Goal: Check status: Check status

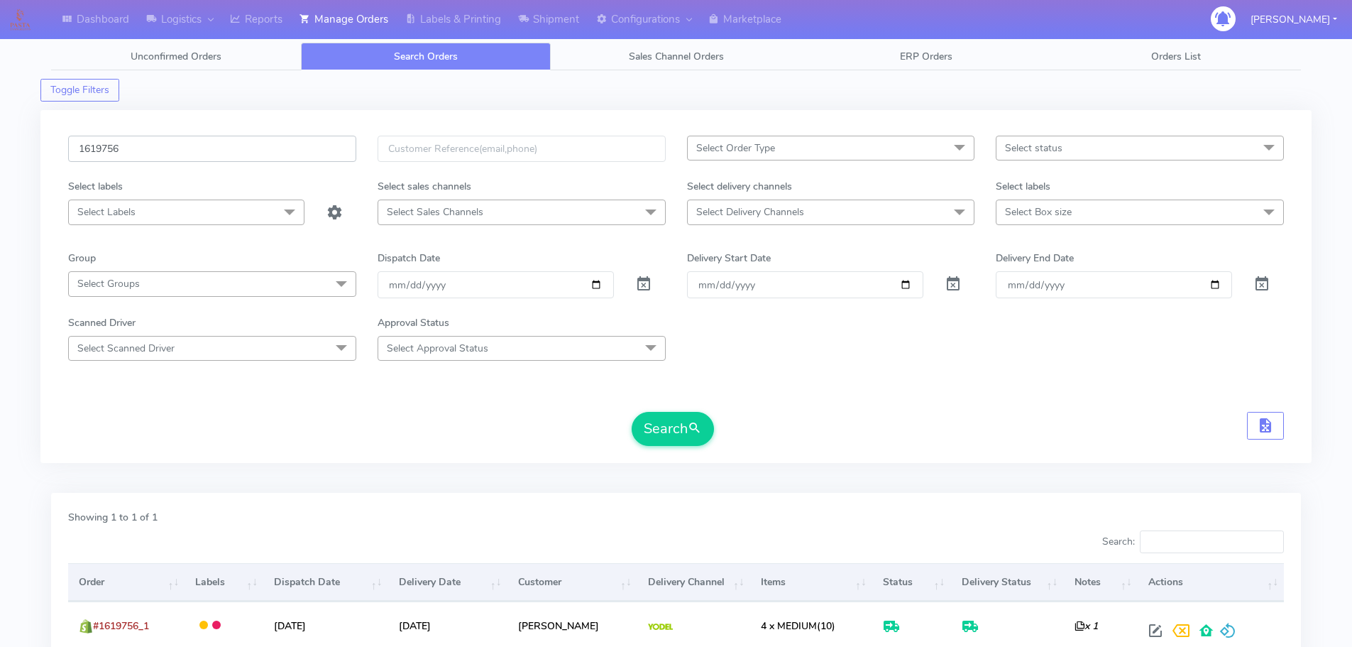
click at [280, 160] on input "1619756" at bounding box center [212, 149] width 288 height 26
click at [280, 159] on input "1619756" at bounding box center [212, 149] width 288 height 26
paste input "21059"
type input "1621059"
click at [632, 412] on button "Search" at bounding box center [673, 429] width 82 height 34
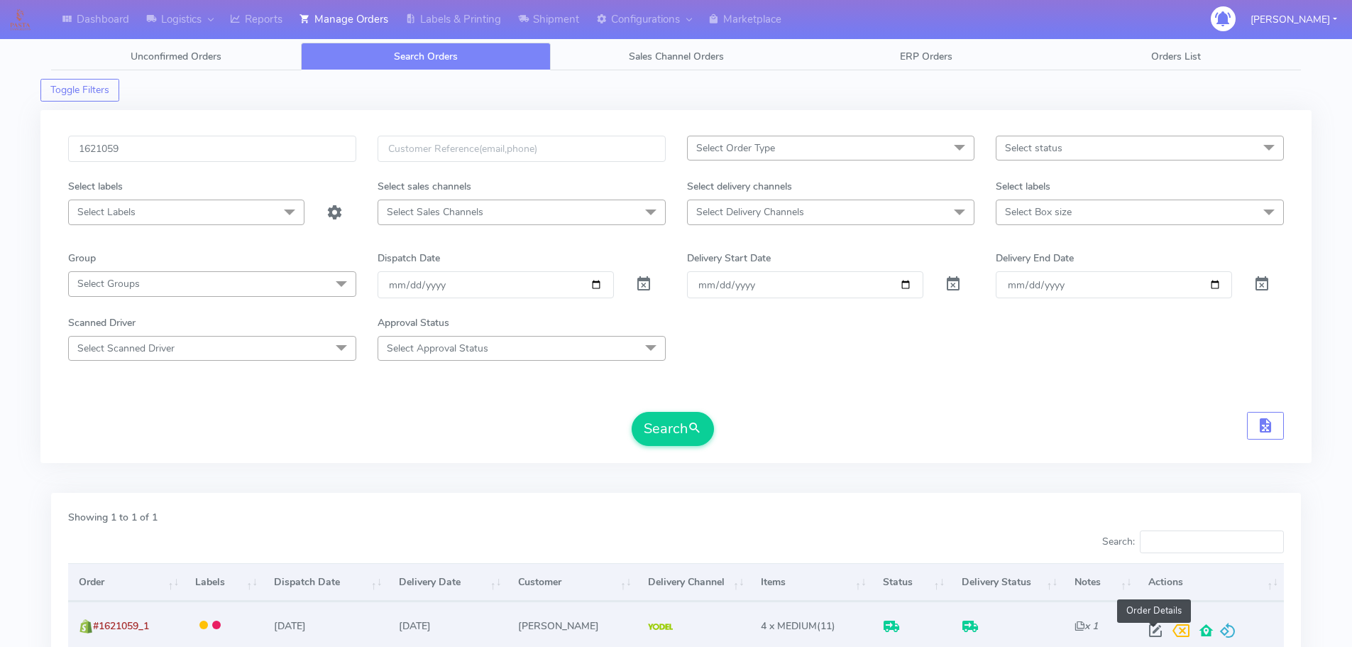
click at [1158, 627] on span at bounding box center [1156, 633] width 26 height 13
select select "5"
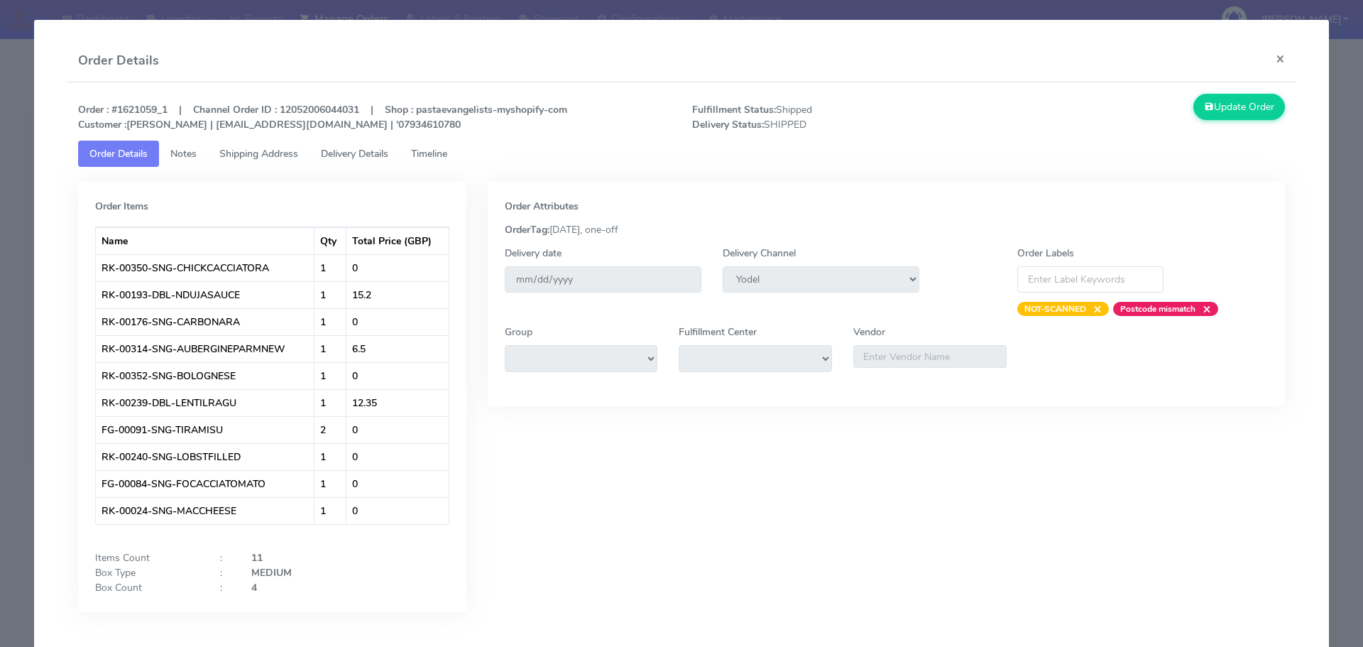
click at [365, 144] on link "Delivery Details" at bounding box center [354, 154] width 90 height 26
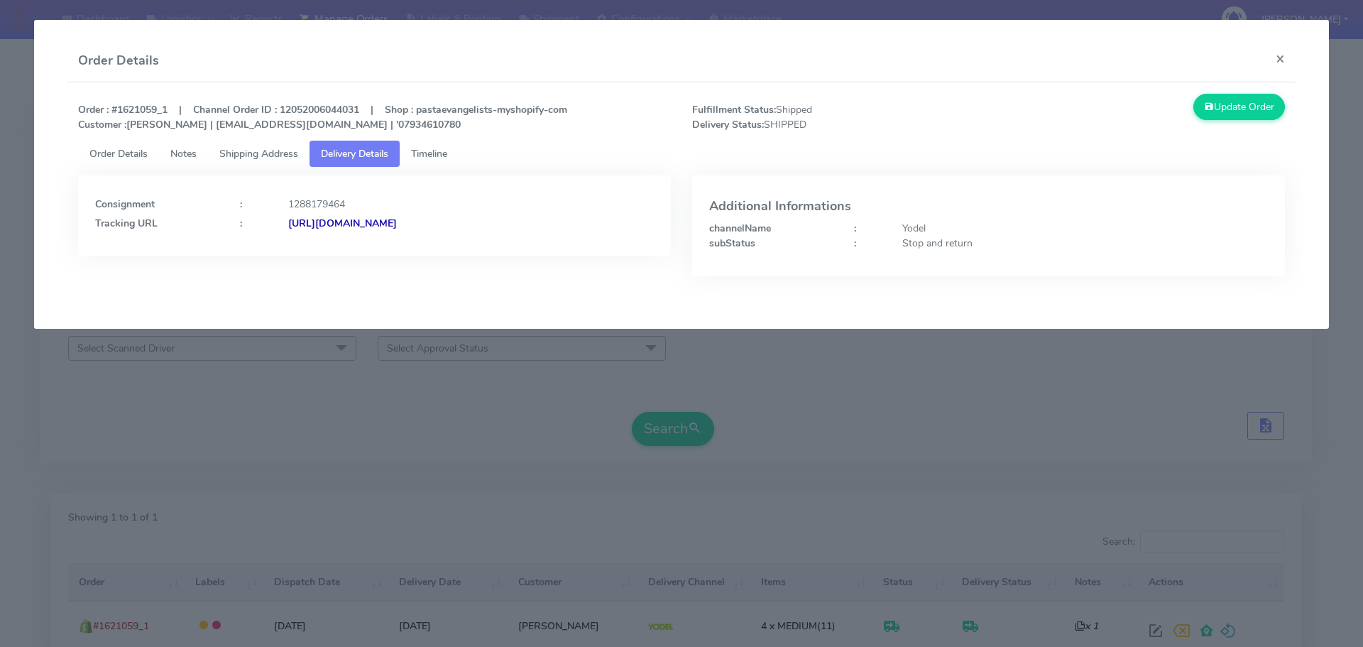
drag, startPoint x: 608, startPoint y: 236, endPoint x: 443, endPoint y: 238, distance: 164.7
click at [443, 238] on div "Consignment : 1288179464 Tracking URL : [URL][DOMAIN_NAME]" at bounding box center [374, 215] width 593 height 81
copy strong "JJD0002249960894054"
click at [263, 296] on div "Consignment : 1288179464 Tracking URL : [URL][DOMAIN_NAME]" at bounding box center [374, 236] width 614 height 122
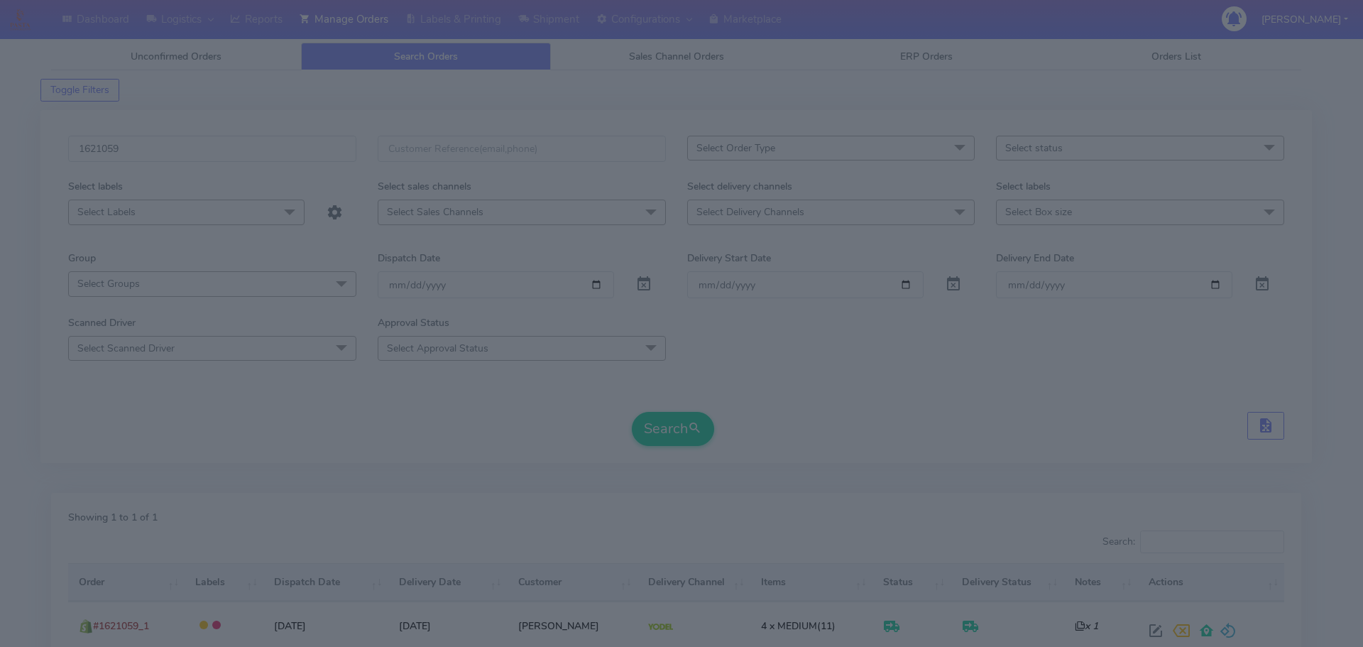
click at [357, 352] on modal-container "Order Details × Order : #1621059_1 | Channel Order ID : 12052006044031 | Shop :…" at bounding box center [681, 323] width 1363 height 647
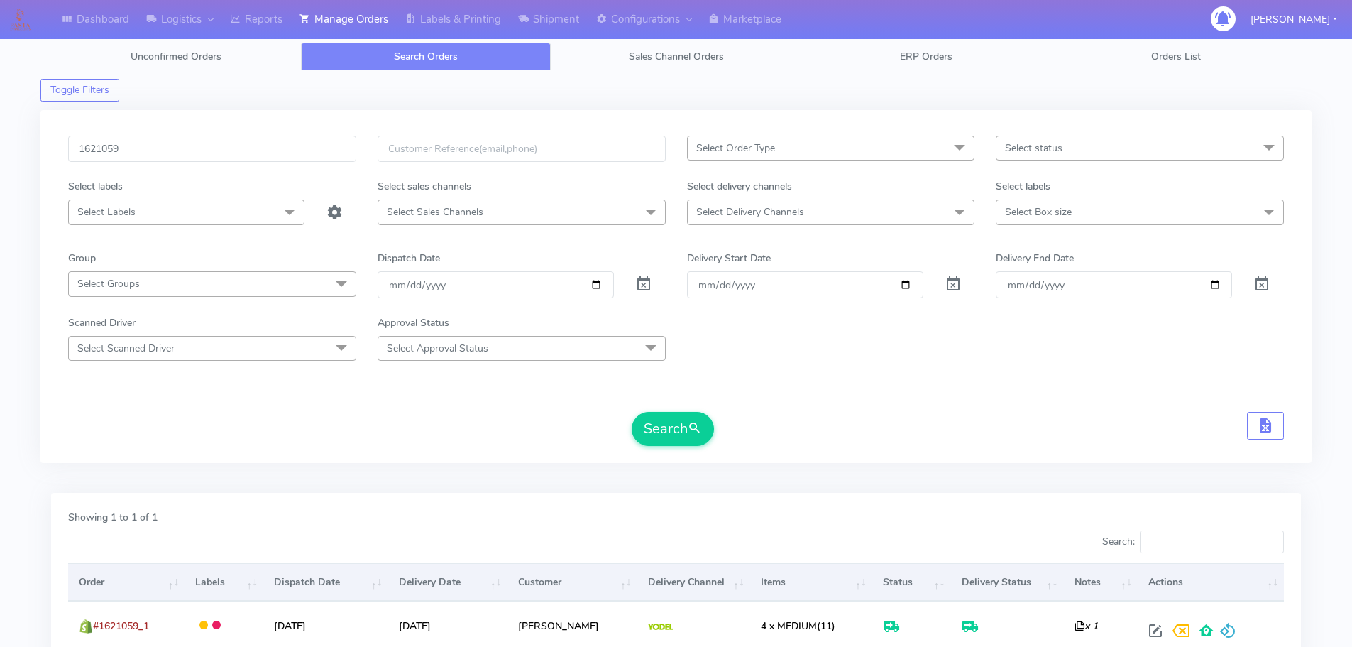
click at [314, 165] on div "1621059" at bounding box center [211, 157] width 309 height 43
click at [311, 144] on input "1621059" at bounding box center [212, 149] width 288 height 26
paste input "19348"
click at [632, 412] on button "Search" at bounding box center [673, 429] width 82 height 34
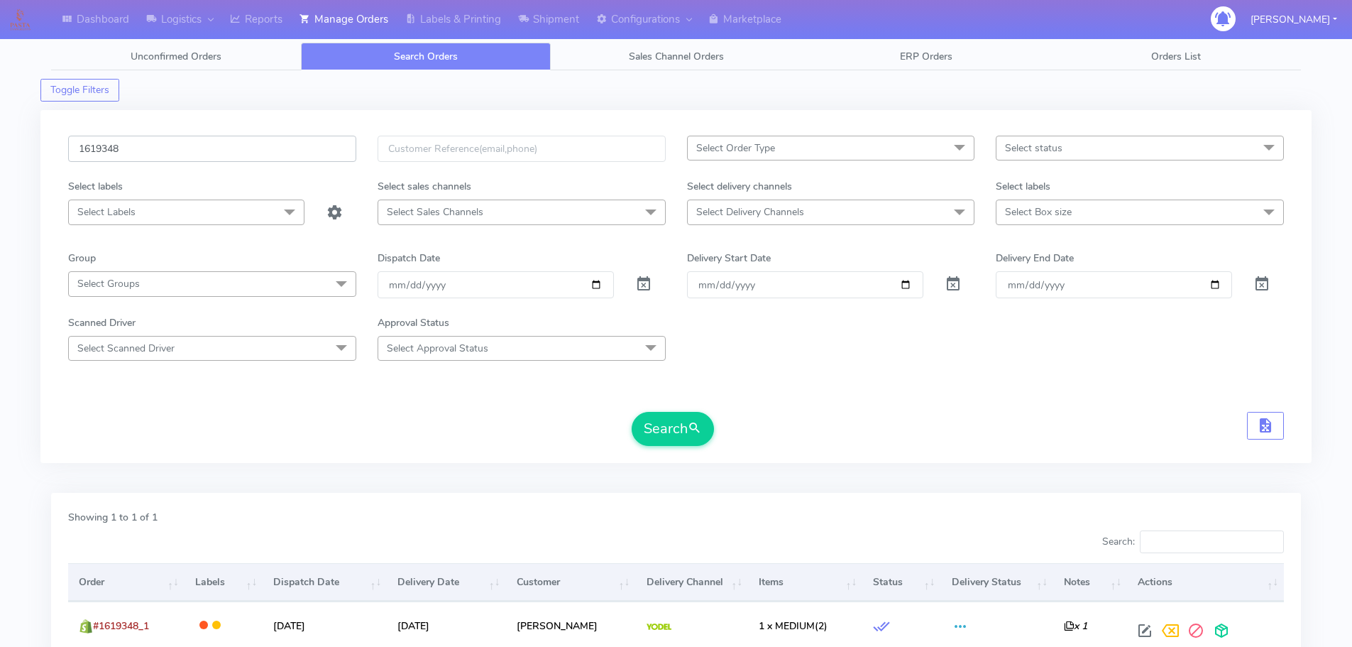
click at [321, 156] on input "1619348" at bounding box center [212, 149] width 288 height 26
paste input "275"
click at [632, 412] on button "Search" at bounding box center [673, 429] width 82 height 34
click at [266, 133] on div "1619275 Select Order Type Select All MEALS ATAVI One Off Pasta Club Gift Kit Ev…" at bounding box center [675, 286] width 1271 height 353
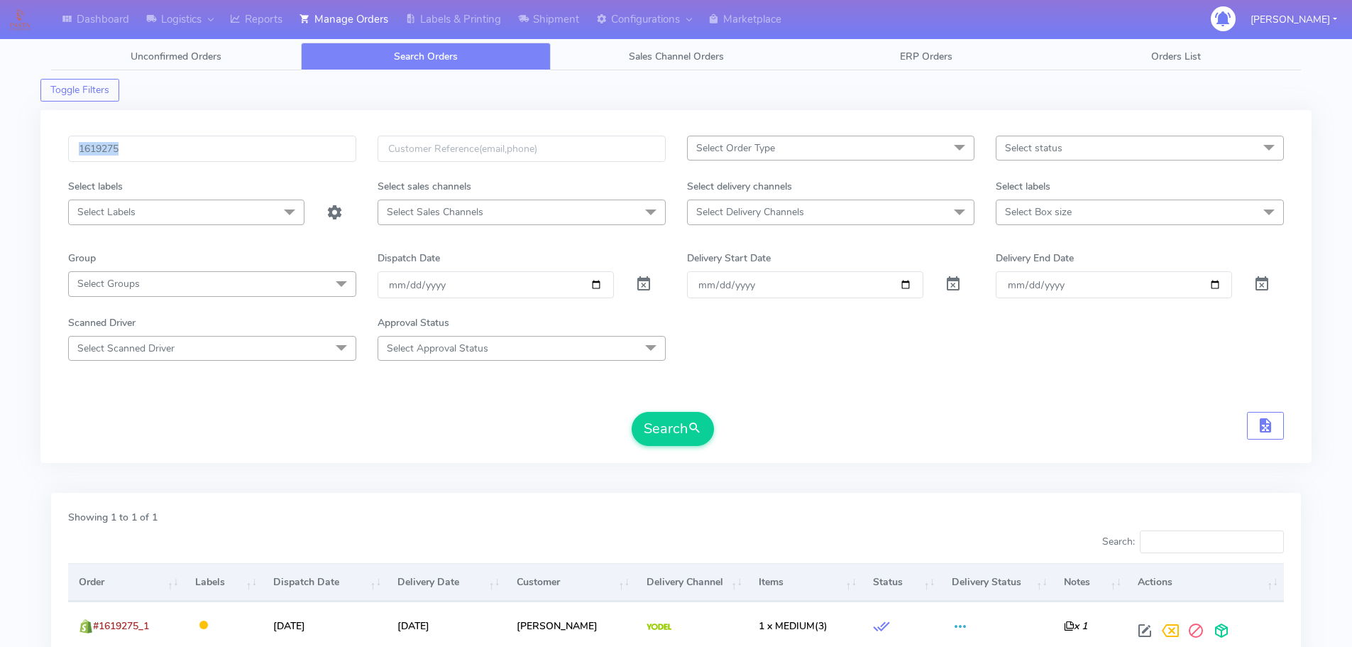
click at [266, 133] on div "1619275 Select Order Type Select All MEALS ATAVI One Off Pasta Club Gift Kit Ev…" at bounding box center [675, 286] width 1271 height 353
click at [277, 148] on input "1619275" at bounding box center [212, 149] width 288 height 26
paste input "160"
type input "1619160"
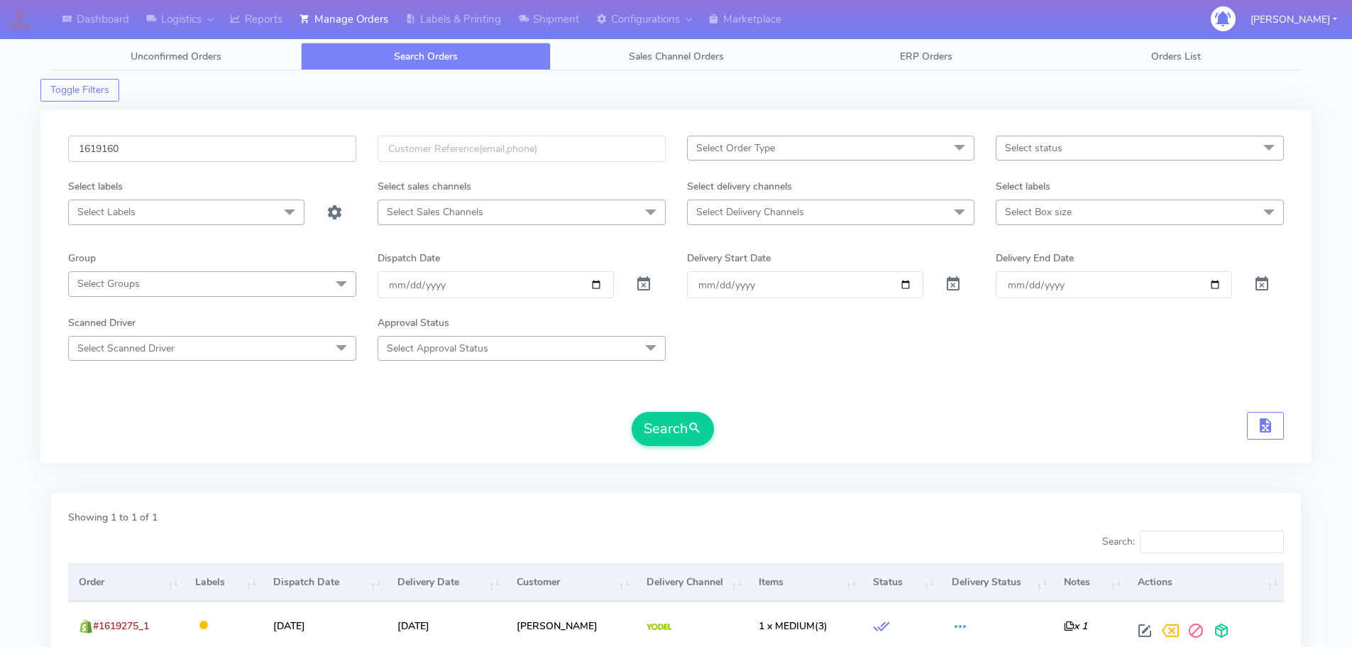
click at [632, 412] on button "Search" at bounding box center [673, 429] width 82 height 34
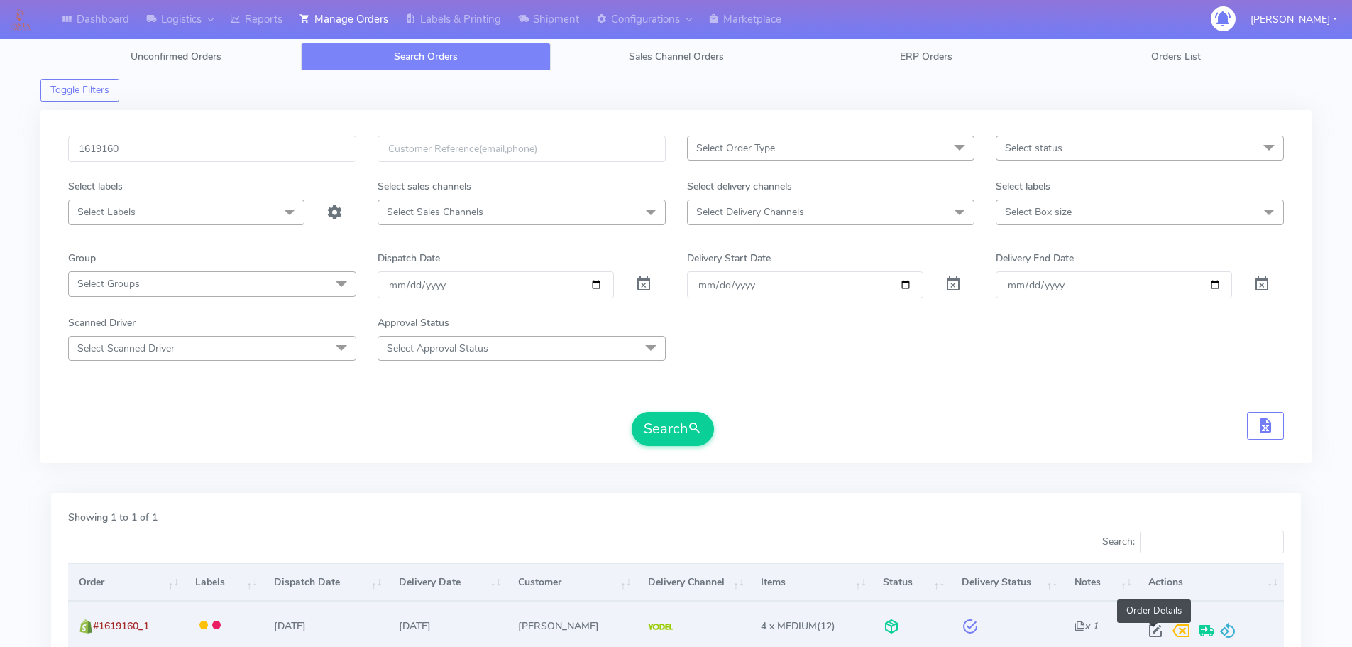
click at [1146, 627] on span at bounding box center [1156, 633] width 26 height 13
select select "5"
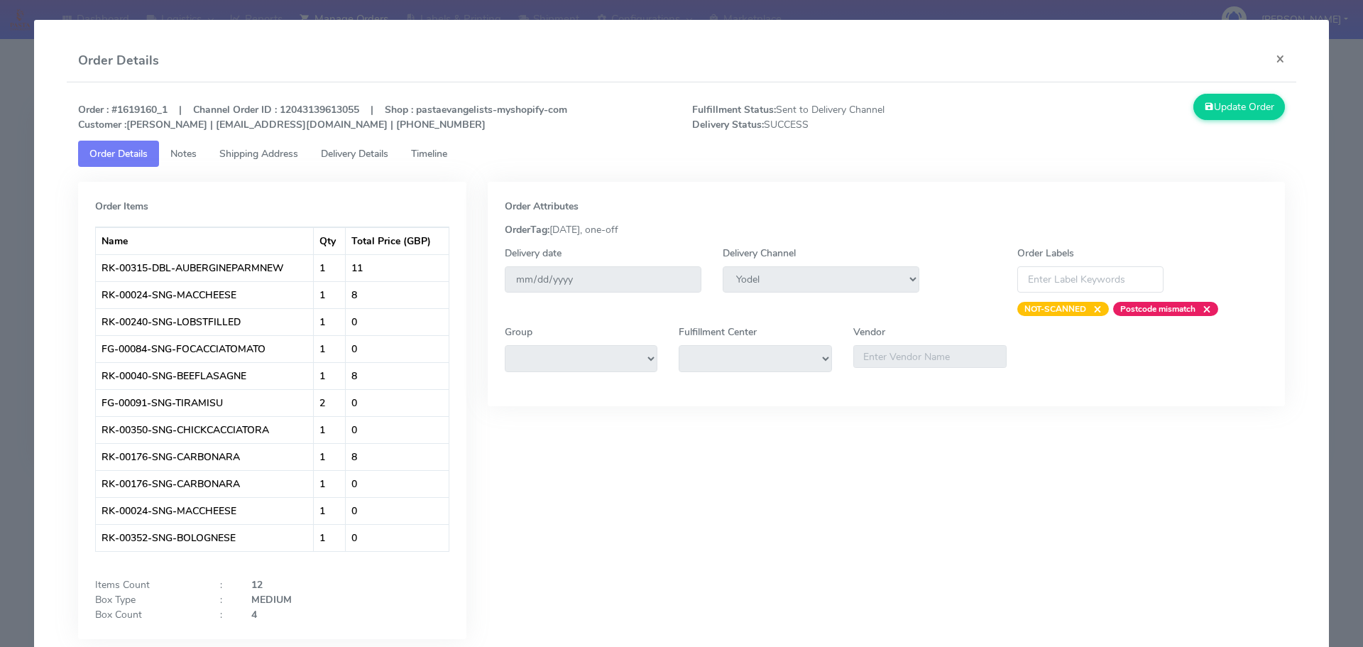
click at [368, 150] on span "Delivery Details" at bounding box center [354, 153] width 67 height 13
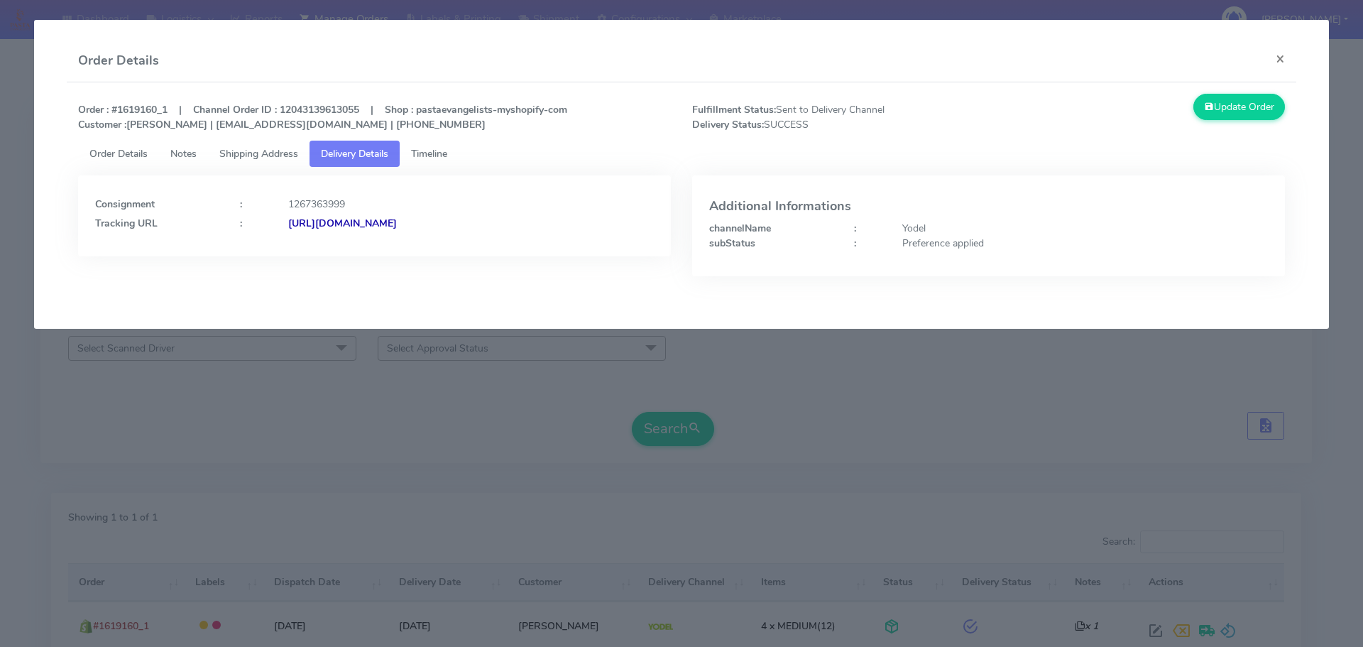
drag, startPoint x: 616, startPoint y: 246, endPoint x: 442, endPoint y: 248, distance: 173.9
click at [442, 248] on div "Consignment : 1267363999 Tracking URL : [URL][DOMAIN_NAME]" at bounding box center [374, 215] width 593 height 81
copy strong "JJD0002249960883804"
click at [349, 401] on modal-container "Order Details × Order : #1619160_1 | Channel Order ID : 12043139613055 | Shop :…" at bounding box center [681, 323] width 1363 height 647
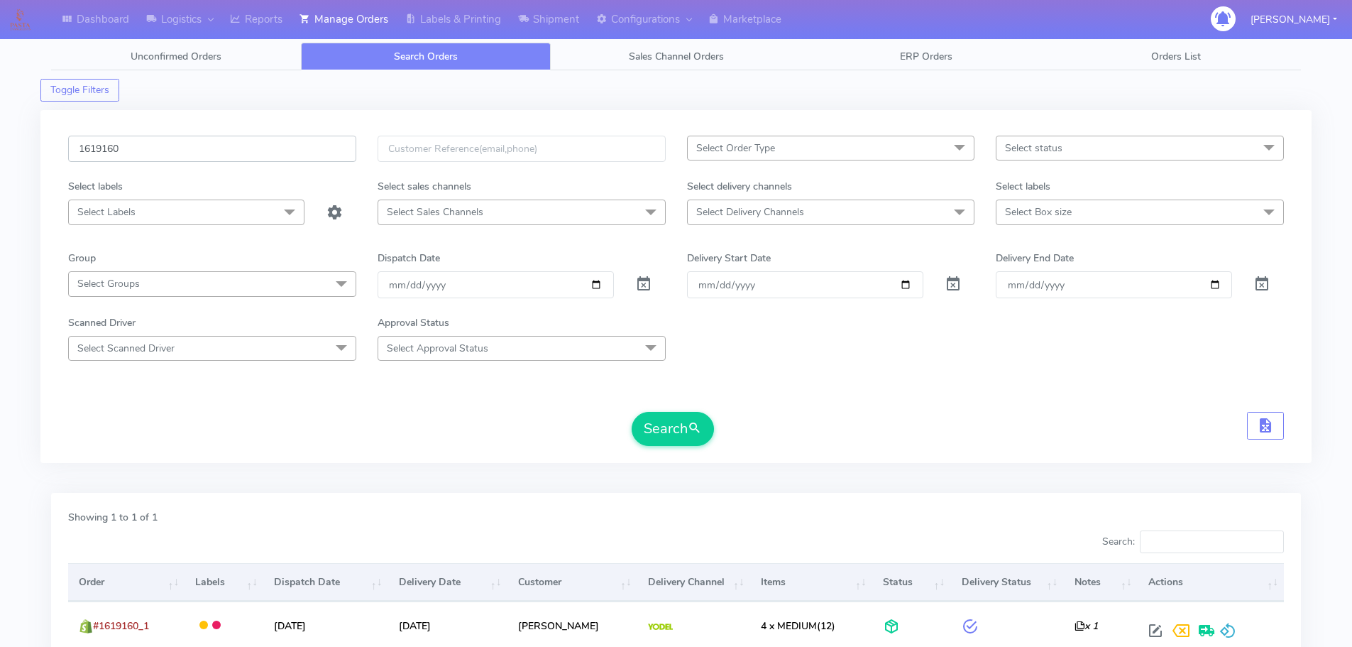
click at [313, 150] on input "1619160" at bounding box center [212, 149] width 288 height 26
paste input "679"
type input "1616790"
click at [632, 412] on button "Search" at bounding box center [673, 429] width 82 height 34
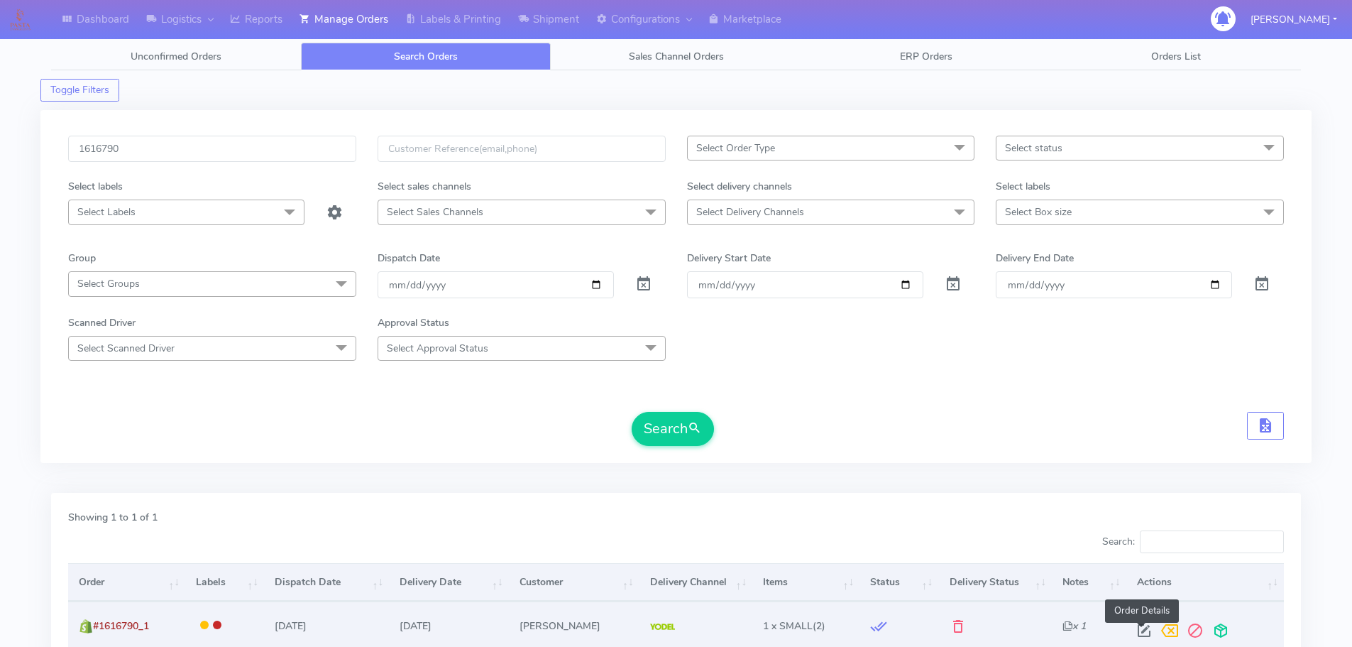
click at [1137, 627] on span at bounding box center [1144, 633] width 26 height 13
select select "5"
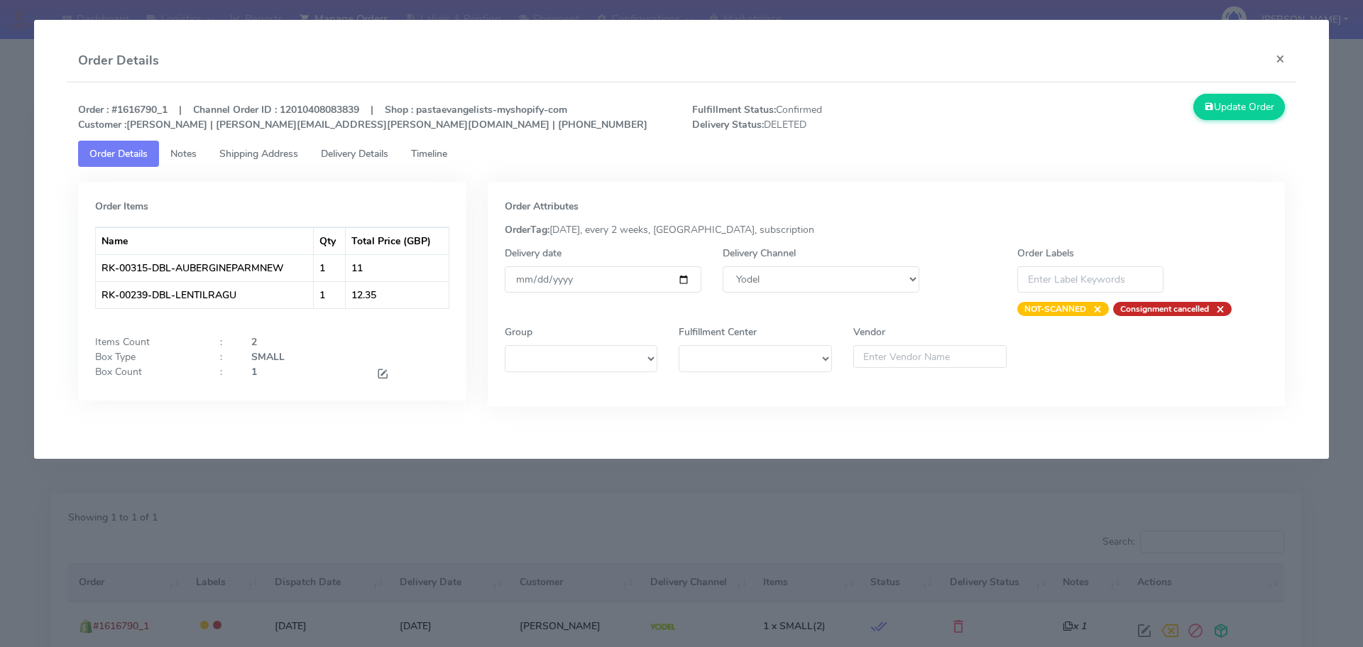
click at [369, 138] on div "Order : #1616790_1 | Channel Order ID : 12010408083839 | Shop : pastaevangelist…" at bounding box center [681, 117] width 1228 height 47
click at [407, 150] on link "Timeline" at bounding box center [429, 154] width 59 height 26
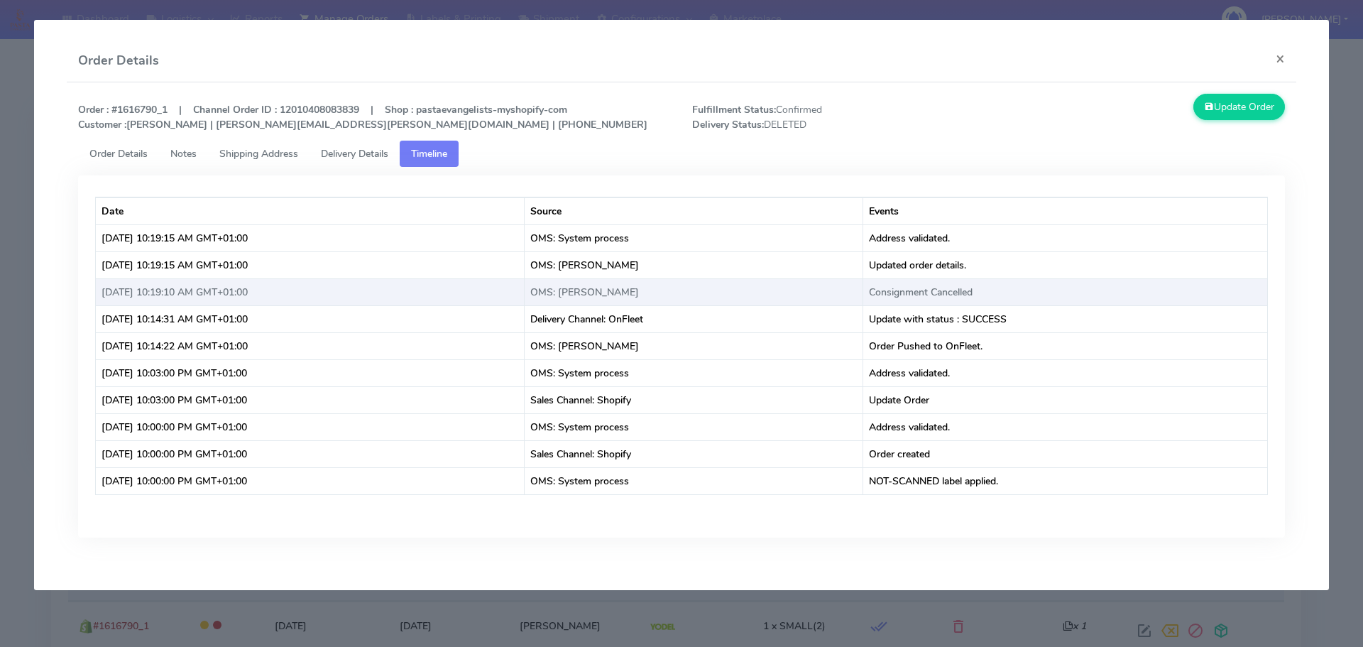
click at [933, 295] on td "Consignment Cancelled" at bounding box center [1065, 291] width 404 height 27
click at [933, 294] on td "Consignment Cancelled" at bounding box center [1065, 291] width 404 height 27
click at [934, 294] on td "Consignment Cancelled" at bounding box center [1065, 291] width 404 height 27
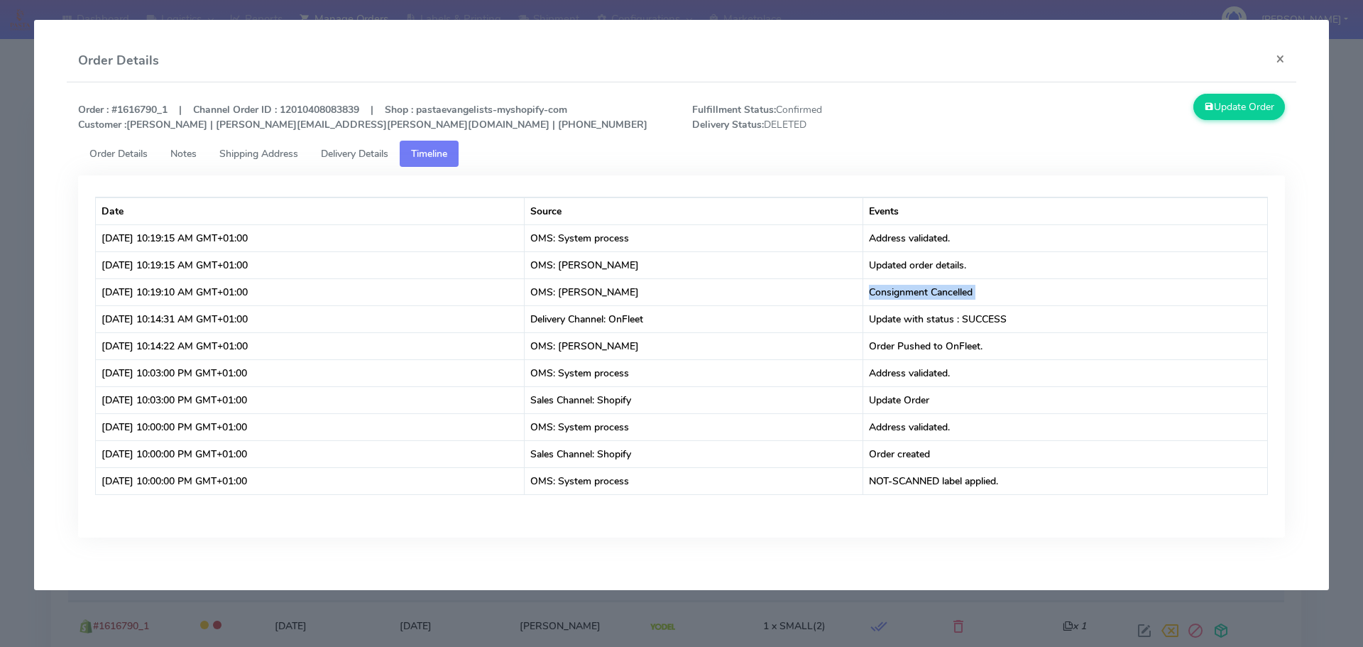
copy td "Consignment Cancelled"
click at [53, 155] on app-order-update "Order Details × Order : #1616790_1 | Channel Order ID : 12010408083839 | Shop :…" at bounding box center [681, 305] width 1294 height 570
click at [31, 148] on modal-container "Order Details × Order : #1616790_1 | Channel Order ID : 12010408083839 | Shop :…" at bounding box center [681, 323] width 1363 height 647
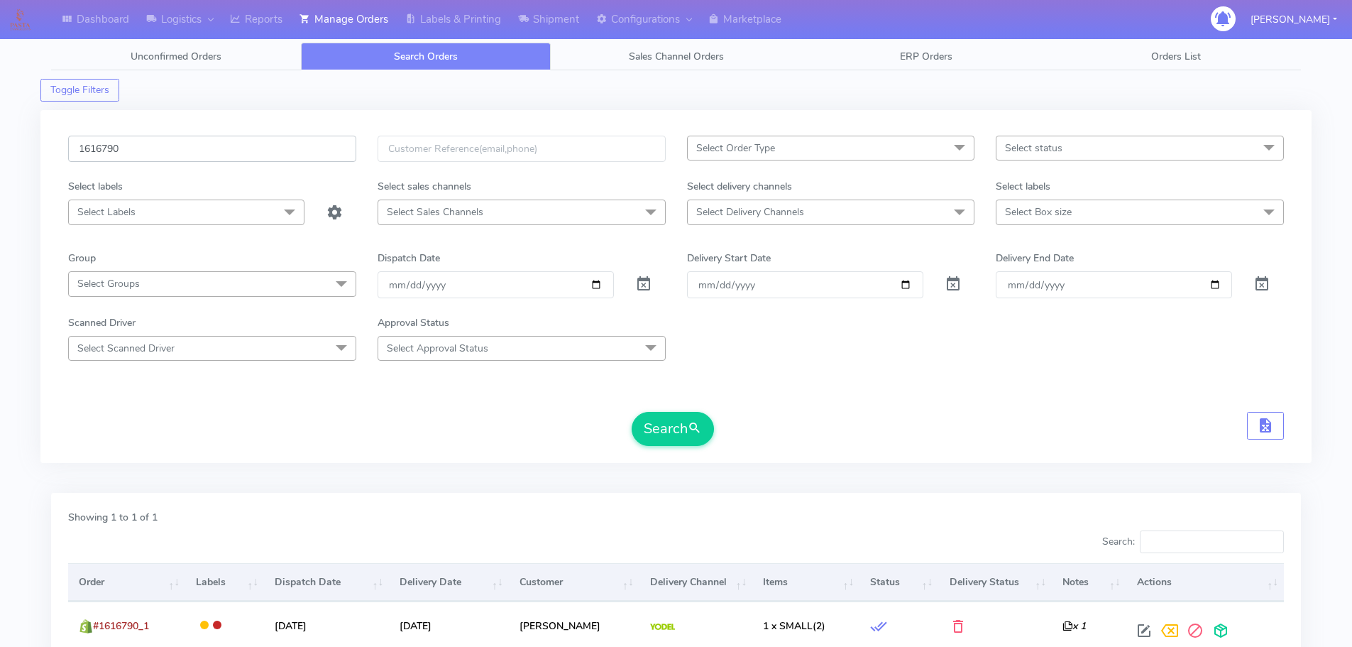
click at [286, 138] on input "1616790" at bounding box center [212, 149] width 288 height 26
paste input "865"
type input "1618650"
click at [632, 412] on button "Search" at bounding box center [673, 429] width 82 height 34
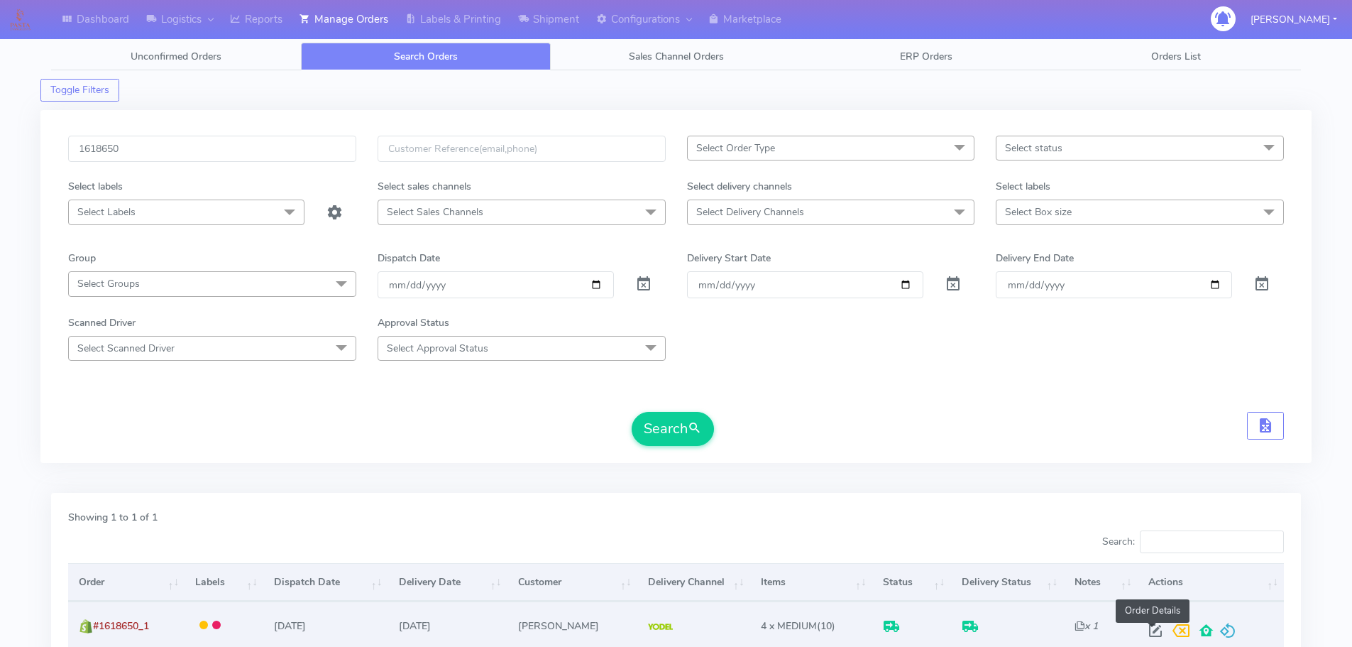
click at [1148, 629] on span at bounding box center [1156, 633] width 26 height 13
select select "5"
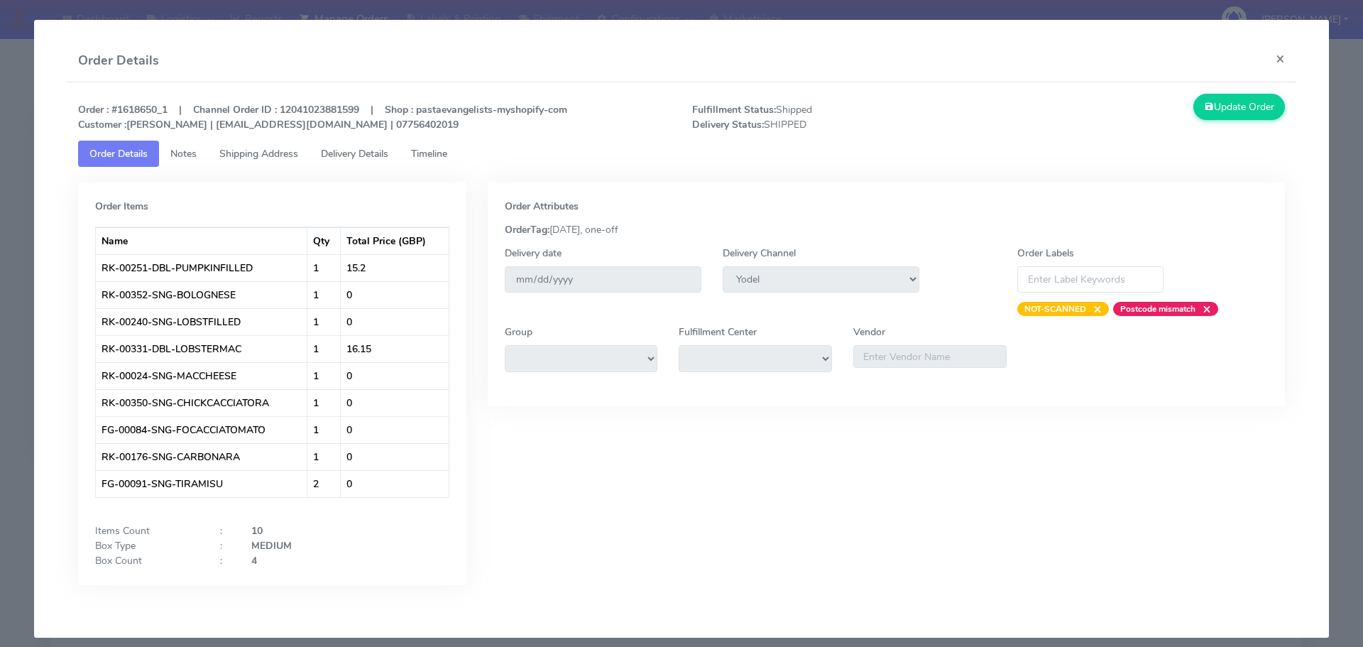
click at [369, 155] on span "Delivery Details" at bounding box center [354, 153] width 67 height 13
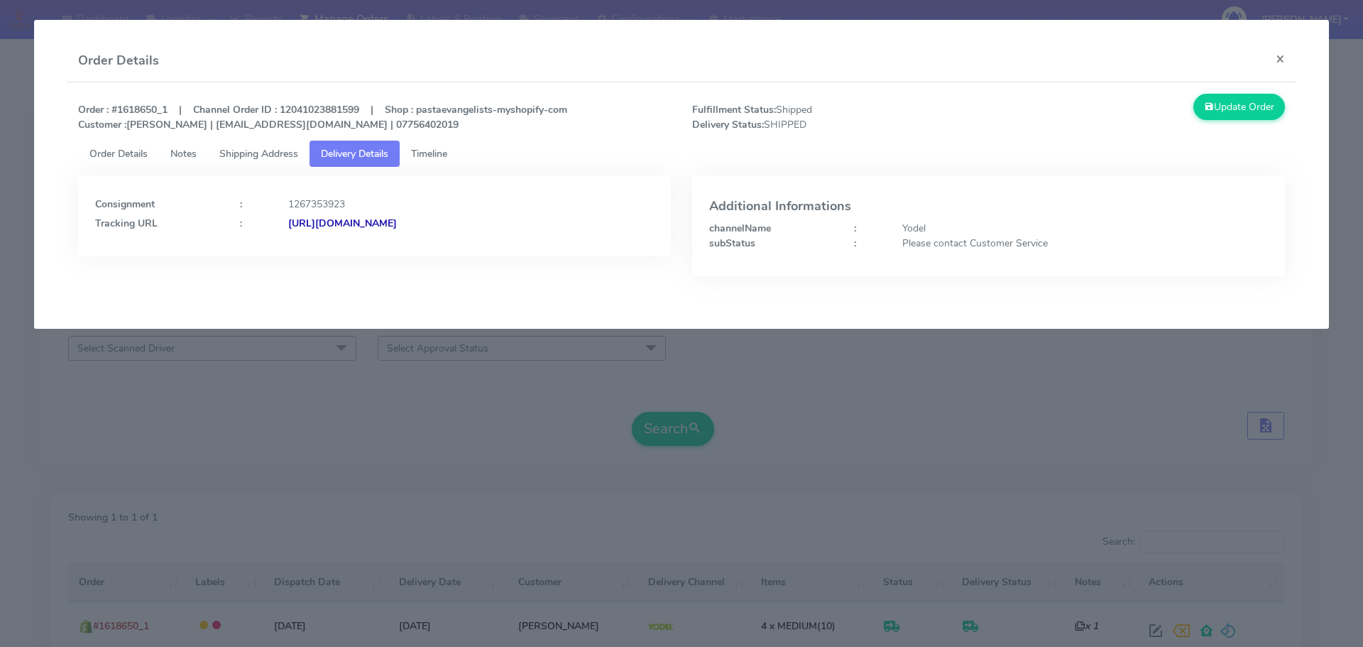
drag, startPoint x: 584, startPoint y: 233, endPoint x: 443, endPoint y: 242, distance: 141.5
click at [443, 242] on div "Consignment : 1267353923 Tracking URL : [URL][DOMAIN_NAME]" at bounding box center [374, 215] width 593 height 81
copy strong "JJD0002249960882749"
drag, startPoint x: 436, startPoint y: 385, endPoint x: 350, endPoint y: 220, distance: 186.0
click at [432, 385] on modal-container "Order Details × Order : #1618650_1 | Channel Order ID : 12041023881599 | Shop :…" at bounding box center [681, 323] width 1363 height 647
